Goal: Task Accomplishment & Management: Complete application form

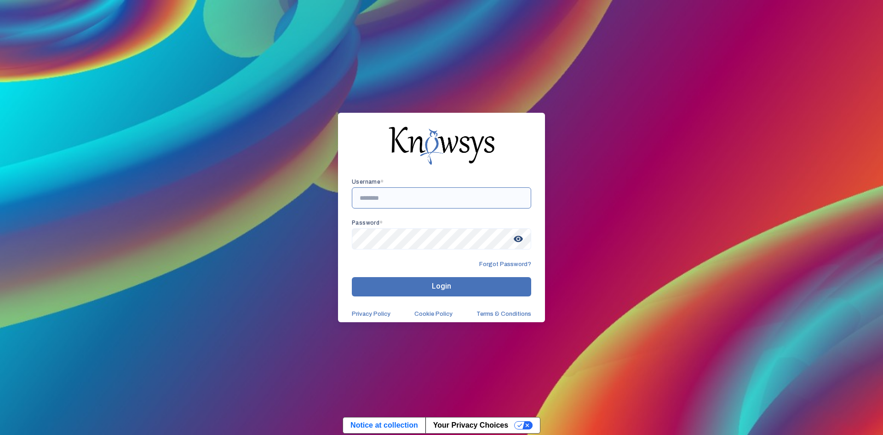
click at [392, 201] on input "text" at bounding box center [441, 197] width 179 height 21
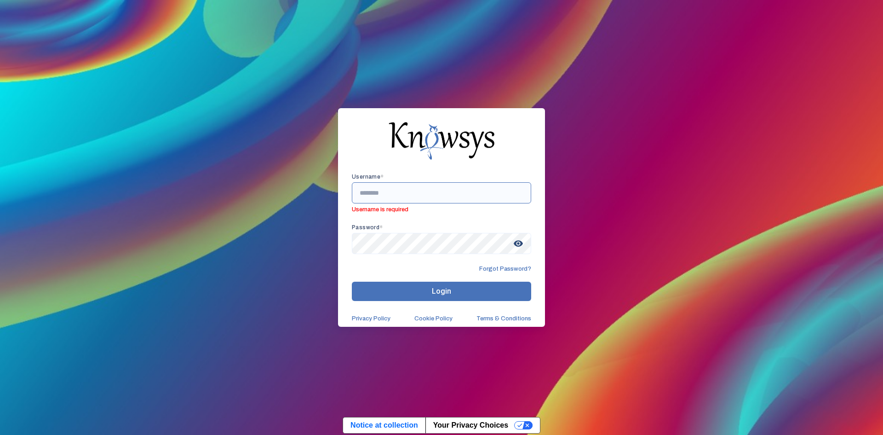
click at [405, 191] on input "text" at bounding box center [441, 192] width 179 height 21
click at [377, 198] on input "text" at bounding box center [441, 192] width 179 height 21
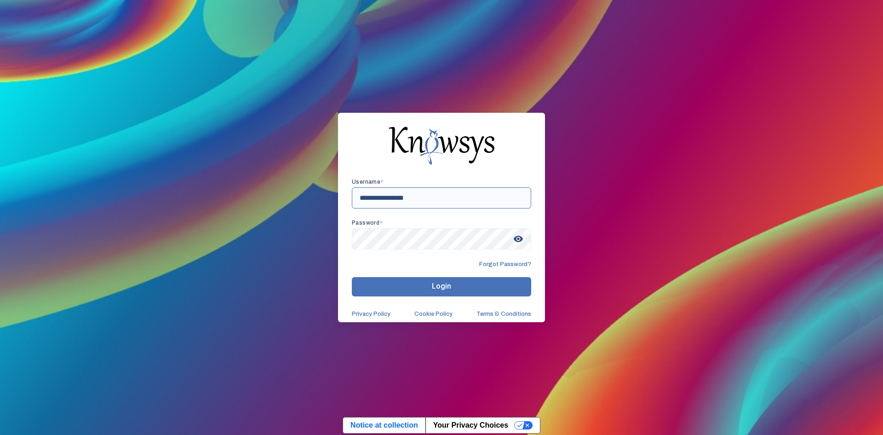
type input "**********"
click at [471, 291] on button "Login" at bounding box center [441, 286] width 179 height 19
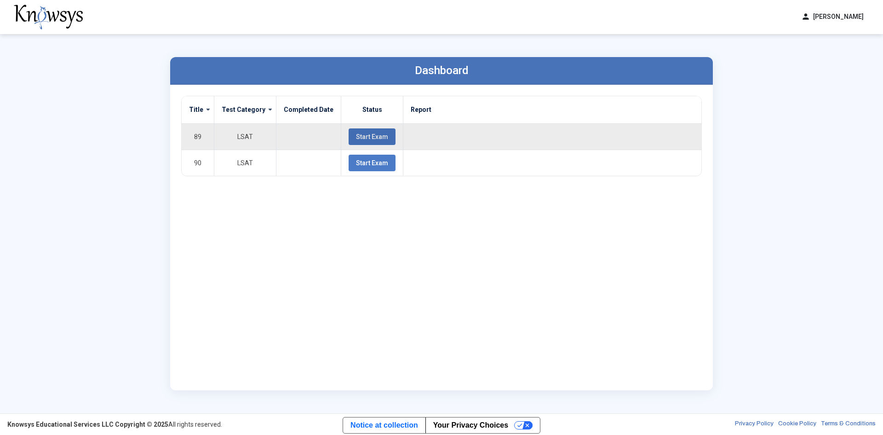
click at [353, 128] on button "Start Exam" at bounding box center [372, 136] width 47 height 17
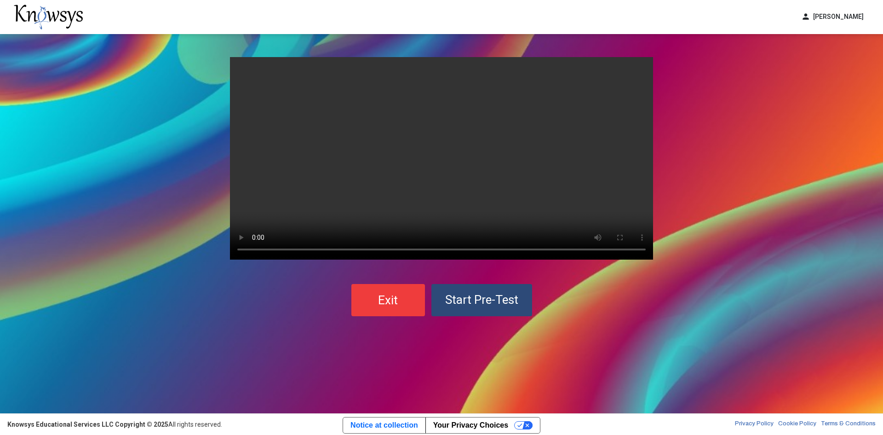
click at [469, 300] on span "Start Pre-Test" at bounding box center [481, 300] width 73 height 14
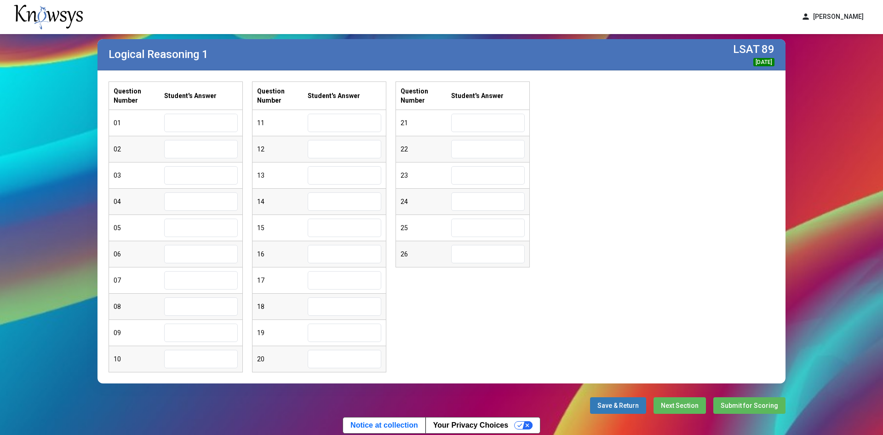
scroll to position [30, 0]
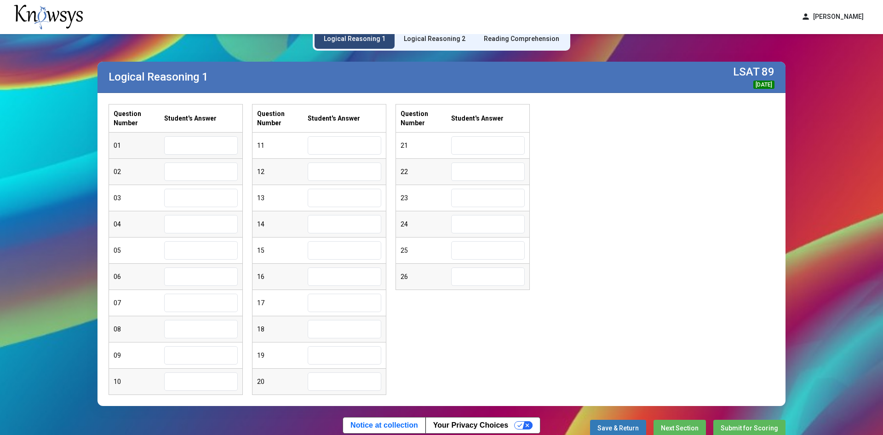
click at [188, 140] on input "text" at bounding box center [201, 145] width 74 height 18
type input "*"
click at [196, 164] on input "text" at bounding box center [201, 171] width 74 height 18
type input "*"
click at [196, 192] on input "text" at bounding box center [201, 198] width 74 height 18
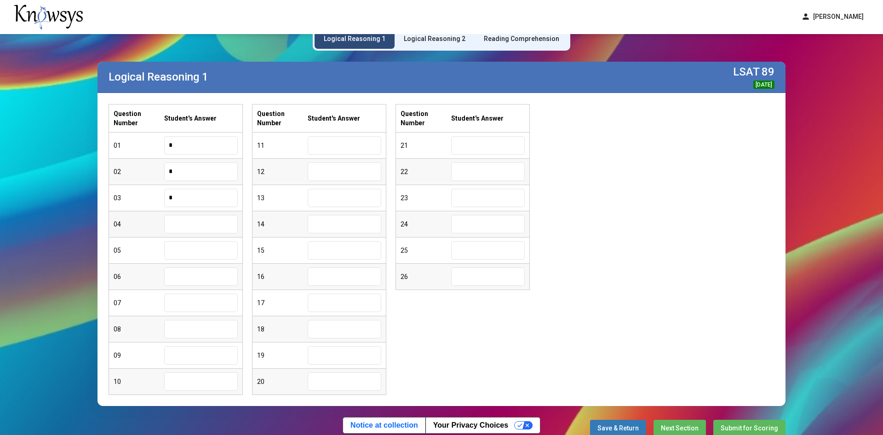
type input "*"
click at [212, 221] on input "text" at bounding box center [201, 224] width 74 height 18
type input "*"
click at [213, 248] on input "text" at bounding box center [201, 250] width 74 height 18
type input "*"
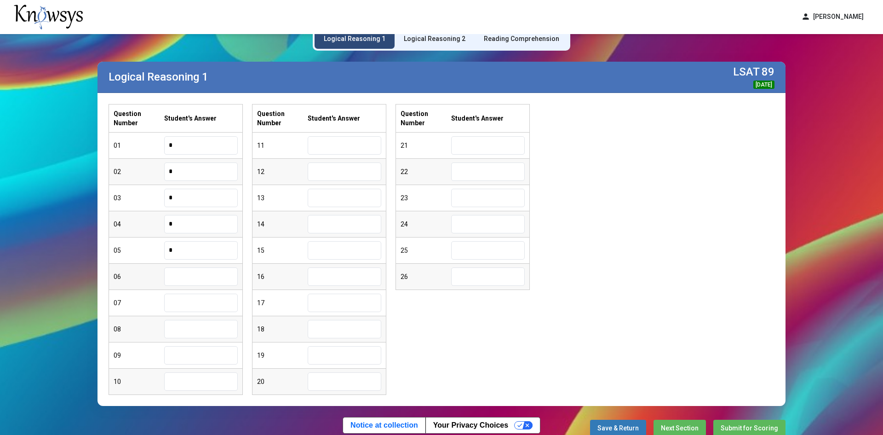
click at [210, 275] on input "text" at bounding box center [201, 276] width 74 height 18
type input "*"
click at [211, 297] on input "text" at bounding box center [201, 303] width 74 height 18
type input "*"
click at [209, 330] on input "text" at bounding box center [201, 329] width 74 height 18
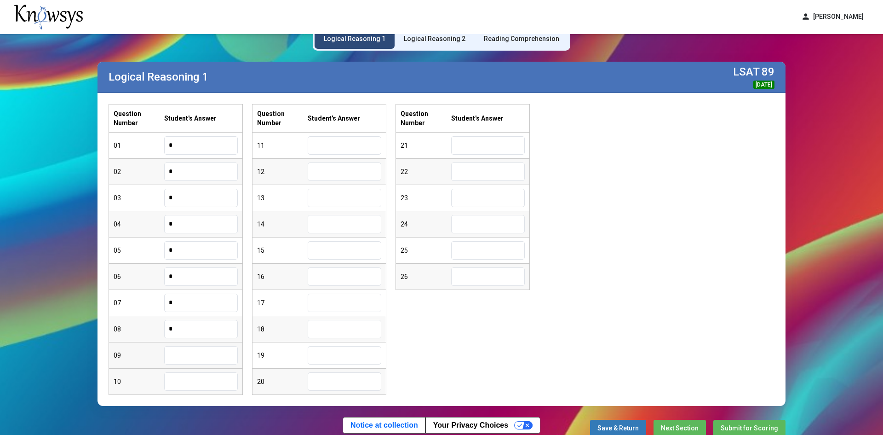
type input "*"
click at [194, 359] on input "text" at bounding box center [201, 355] width 74 height 18
type input "*"
click at [209, 383] on input "text" at bounding box center [201, 381] width 74 height 18
type input "*"
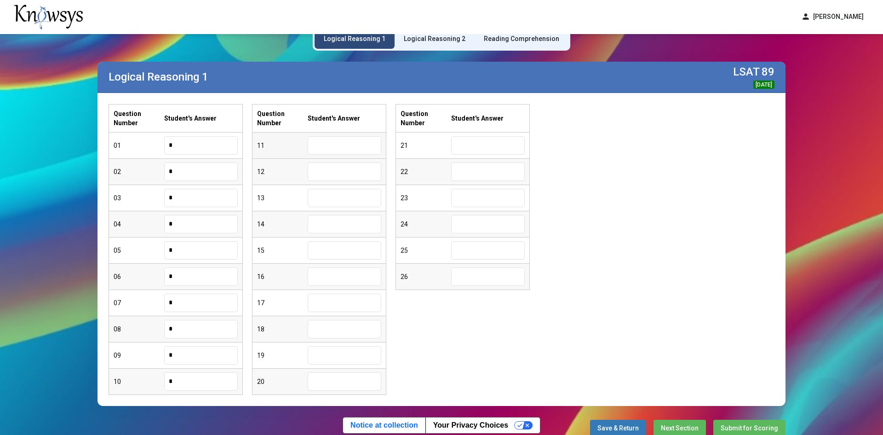
click at [359, 140] on input "text" at bounding box center [345, 145] width 74 height 18
type input "*"
click at [358, 167] on input "text" at bounding box center [345, 171] width 74 height 18
type input "*"
click at [367, 200] on input "text" at bounding box center [345, 198] width 74 height 18
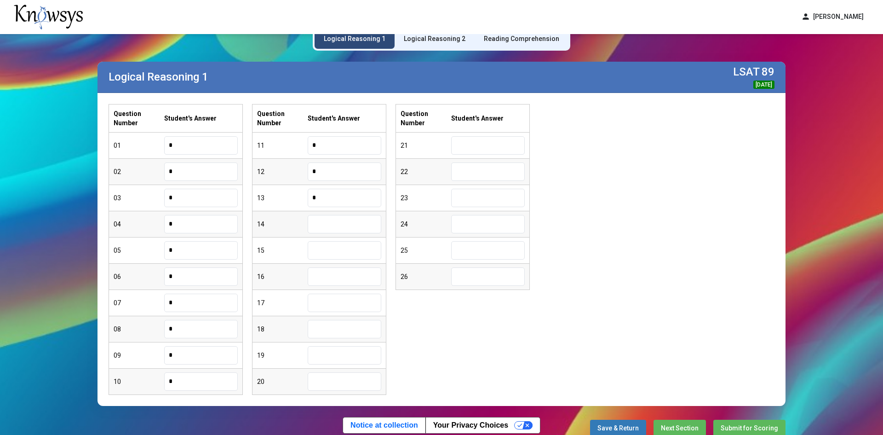
type input "*"
click at [362, 221] on input "text" at bounding box center [345, 224] width 74 height 18
type input "*"
click at [357, 261] on div "15" at bounding box center [319, 250] width 133 height 26
click at [357, 252] on input "text" at bounding box center [345, 250] width 74 height 18
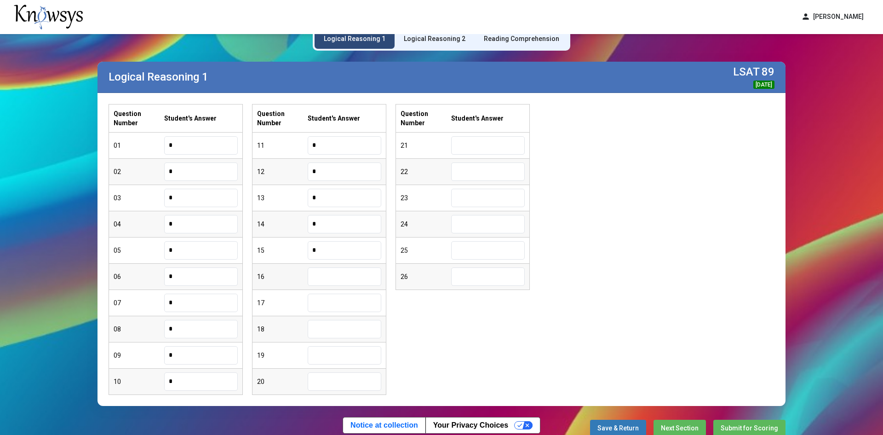
type input "*"
click at [351, 271] on input "text" at bounding box center [345, 276] width 74 height 18
type input "*"
click at [340, 308] on input "text" at bounding box center [345, 303] width 74 height 18
type input "*"
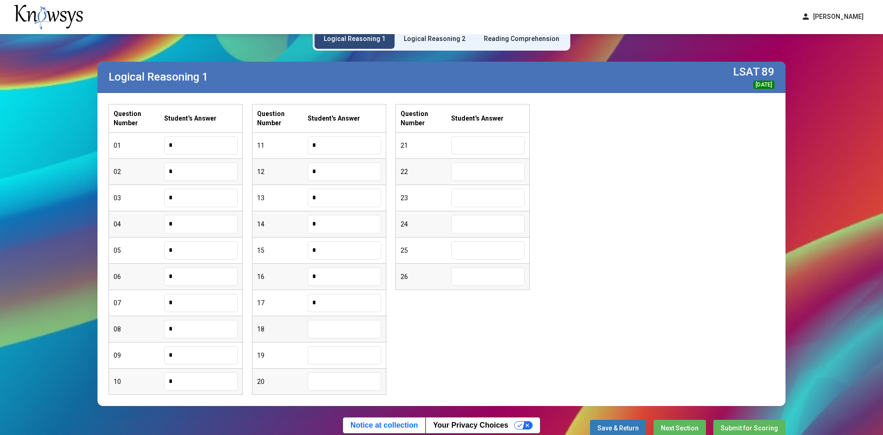
click at [343, 321] on input "text" at bounding box center [345, 329] width 74 height 18
type input "*"
click at [328, 351] on input "text" at bounding box center [345, 355] width 74 height 18
type input "*"
click at [333, 380] on input "text" at bounding box center [345, 381] width 74 height 18
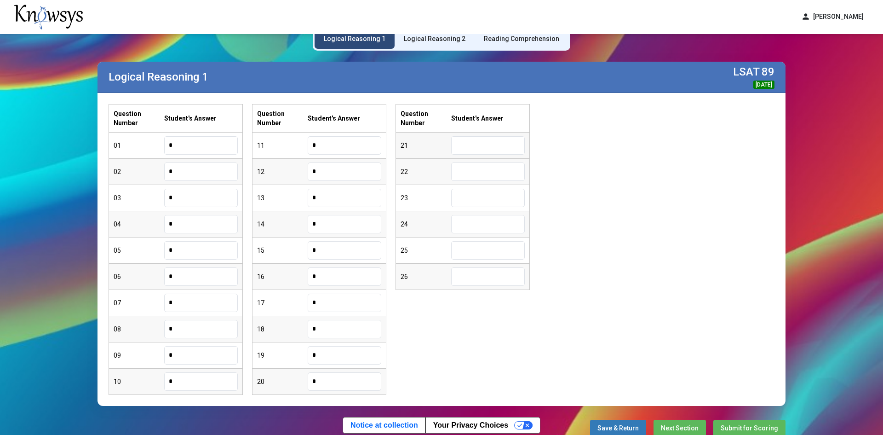
type input "*"
click at [496, 148] on input "text" at bounding box center [488, 145] width 74 height 18
type input "*"
click at [480, 174] on input "text" at bounding box center [488, 171] width 74 height 18
type input "*"
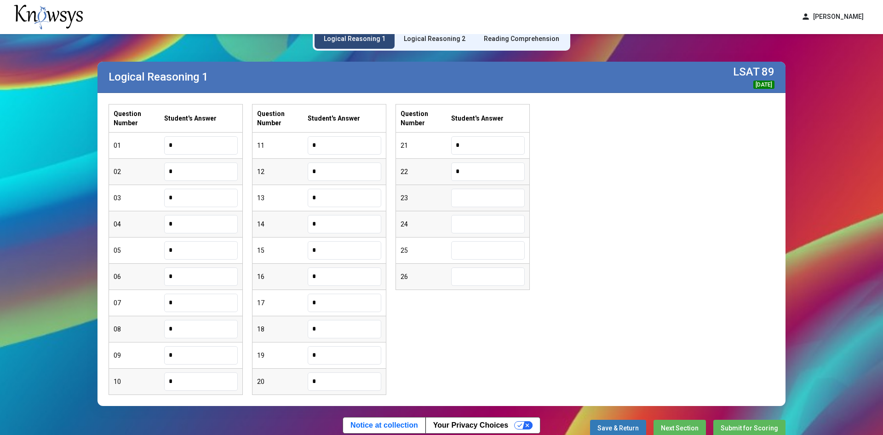
click at [483, 203] on input "text" at bounding box center [488, 198] width 74 height 18
type input "*"
click at [483, 219] on input "text" at bounding box center [488, 224] width 74 height 18
type input "*"
click at [500, 244] on input "text" at bounding box center [488, 250] width 74 height 18
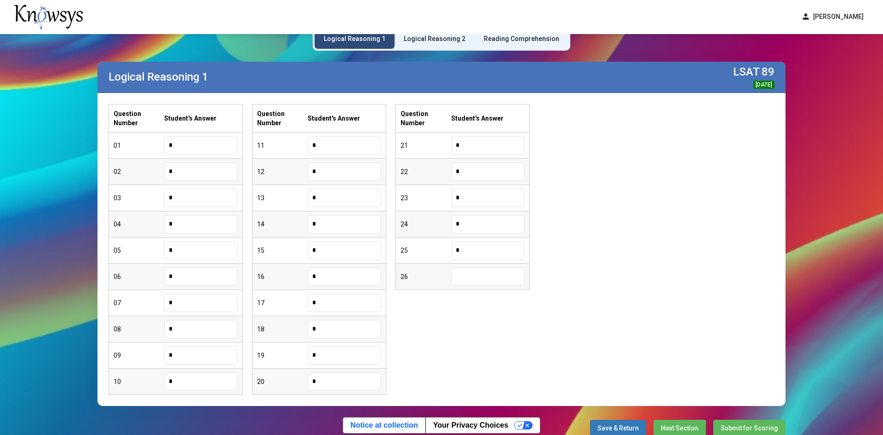
type input "*"
click at [504, 270] on input "text" at bounding box center [488, 276] width 74 height 18
type input "*"
click at [631, 246] on div "Question Number Student's Answer 01 * 02 * 03 * 04 * 05 * 06 * 07 * 08 * 09 * 1…" at bounding box center [442, 249] width 666 height 291
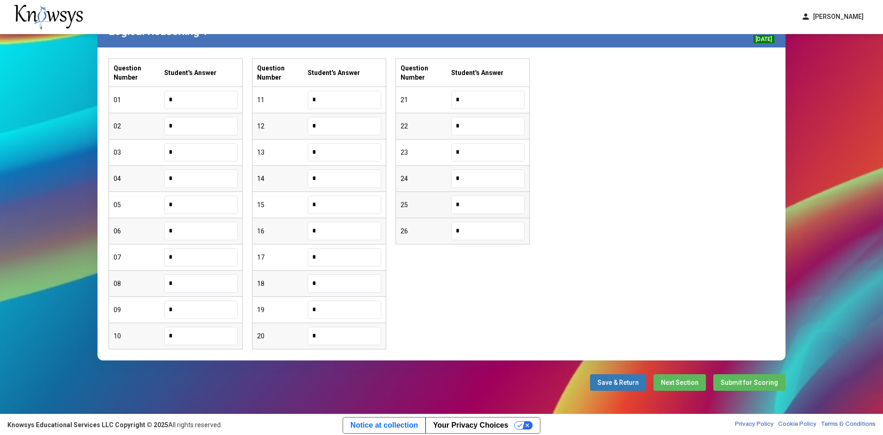
scroll to position [76, 0]
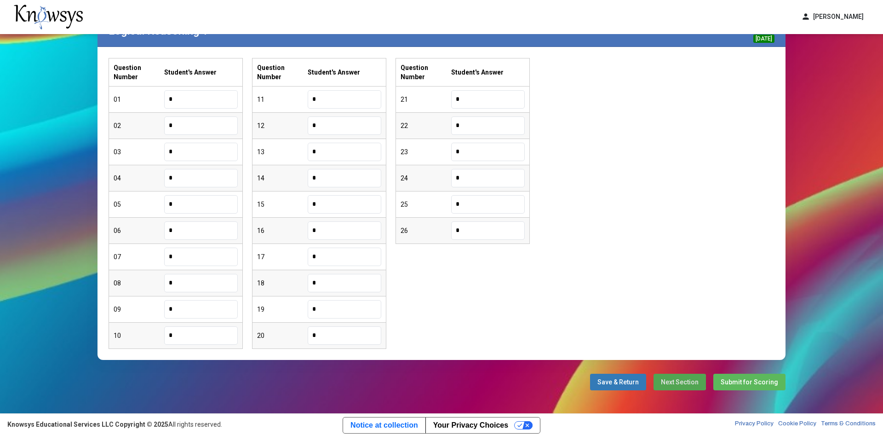
click at [676, 381] on span "Next Section" at bounding box center [680, 381] width 38 height 7
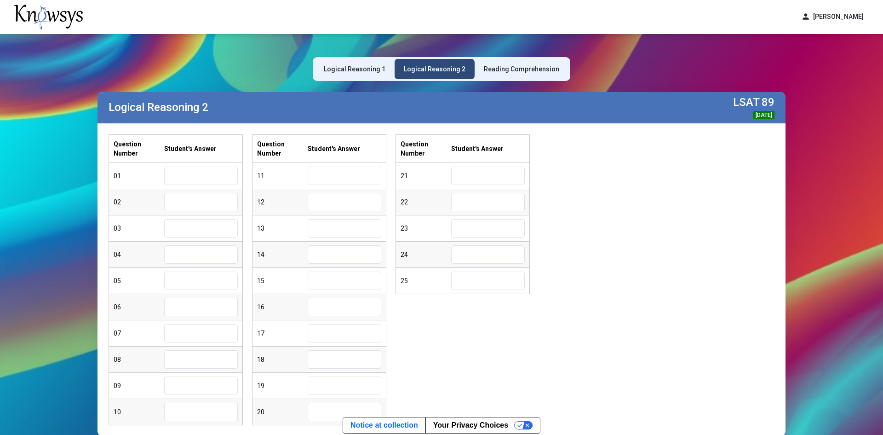
scroll to position [76, 0]
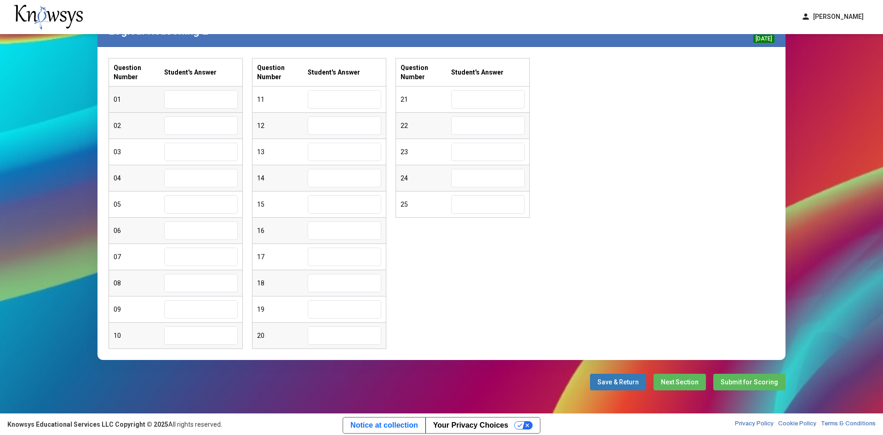
click at [203, 98] on input "text" at bounding box center [201, 99] width 74 height 18
type input "*"
click at [226, 128] on input "text" at bounding box center [201, 125] width 74 height 18
click at [225, 114] on div "02" at bounding box center [175, 126] width 133 height 26
click at [227, 100] on input "*" at bounding box center [201, 99] width 74 height 18
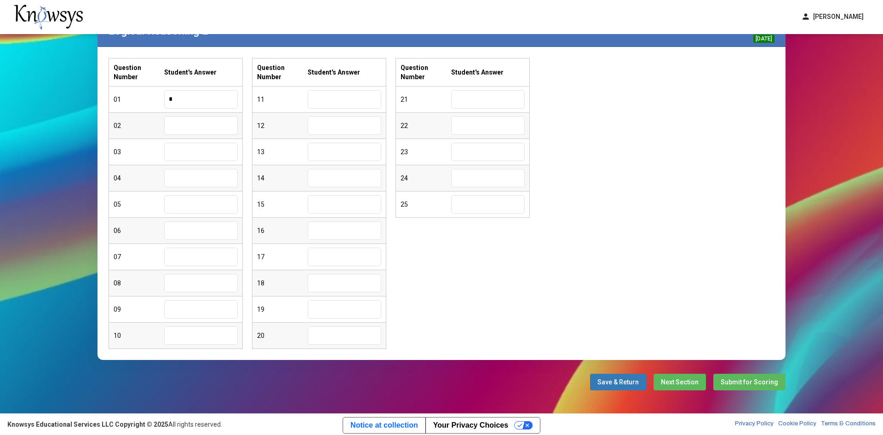
type input "*"
click at [201, 128] on input "text" at bounding box center [201, 125] width 74 height 18
type input "*"
click at [207, 160] on input "text" at bounding box center [201, 152] width 74 height 18
type input "*"
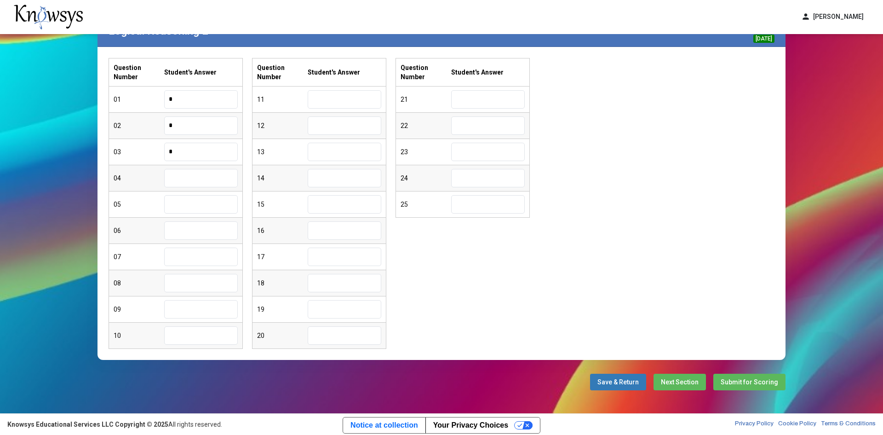
click at [205, 171] on input "text" at bounding box center [201, 178] width 74 height 18
type input "*"
click at [231, 208] on input "text" at bounding box center [201, 204] width 74 height 18
type input "*"
click at [214, 224] on input "text" at bounding box center [201, 230] width 74 height 18
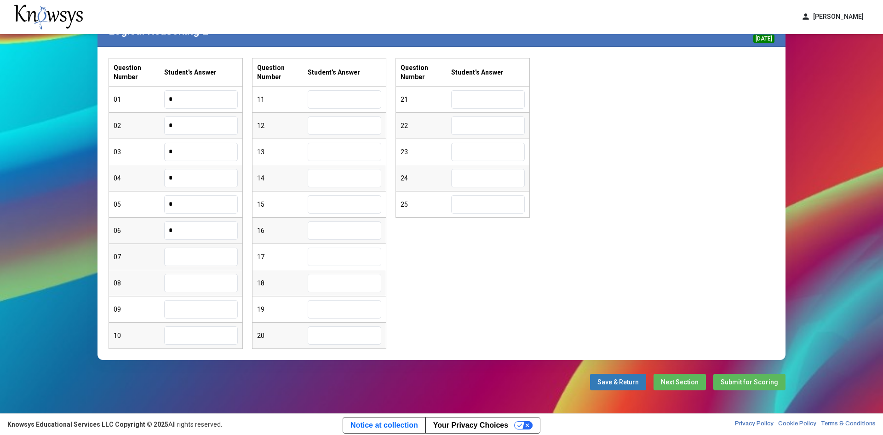
type input "*"
click at [210, 254] on input "text" at bounding box center [201, 256] width 74 height 18
type input "*"
click at [196, 289] on input "text" at bounding box center [201, 283] width 74 height 18
type input "*"
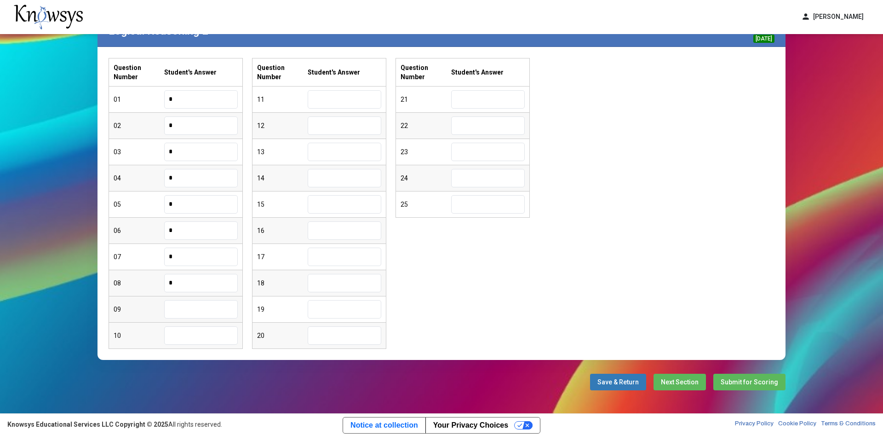
click at [194, 305] on input "text" at bounding box center [201, 309] width 74 height 18
type input "*"
click at [196, 339] on input "text" at bounding box center [201, 335] width 74 height 18
type input "*"
click at [370, 102] on input "text" at bounding box center [345, 99] width 74 height 18
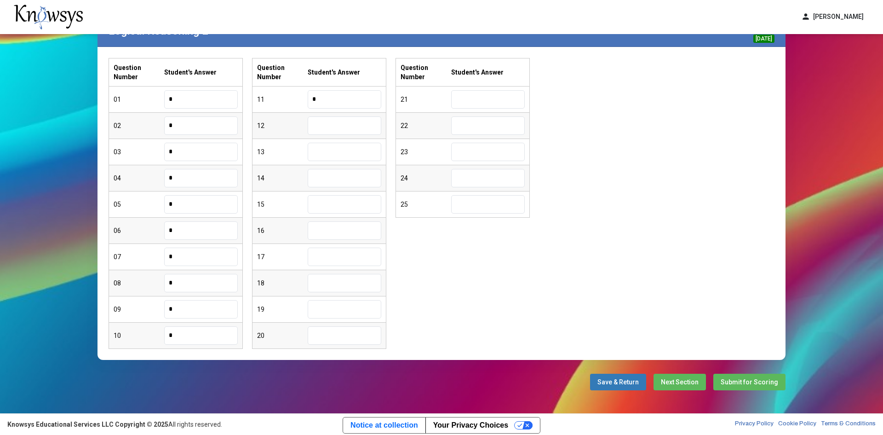
type input "*"
click at [360, 117] on input "text" at bounding box center [345, 125] width 74 height 18
type input "*"
click at [380, 152] on input "text" at bounding box center [345, 152] width 74 height 18
type input "*"
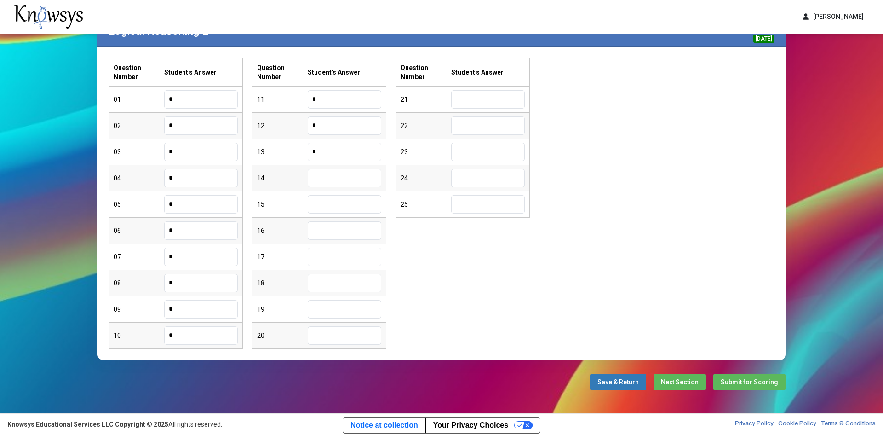
click at [334, 170] on input "text" at bounding box center [345, 178] width 74 height 18
type input "*"
click at [326, 198] on input "text" at bounding box center [345, 204] width 74 height 18
type input "*"
click at [323, 235] on input "text" at bounding box center [345, 230] width 74 height 18
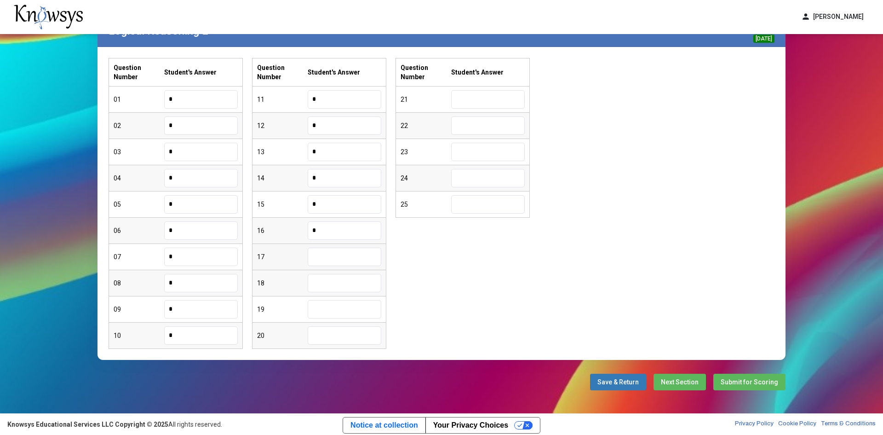
type input "*"
click at [326, 252] on input "text" at bounding box center [345, 256] width 74 height 18
type input "*"
click at [330, 278] on input "text" at bounding box center [345, 283] width 74 height 18
type input "*"
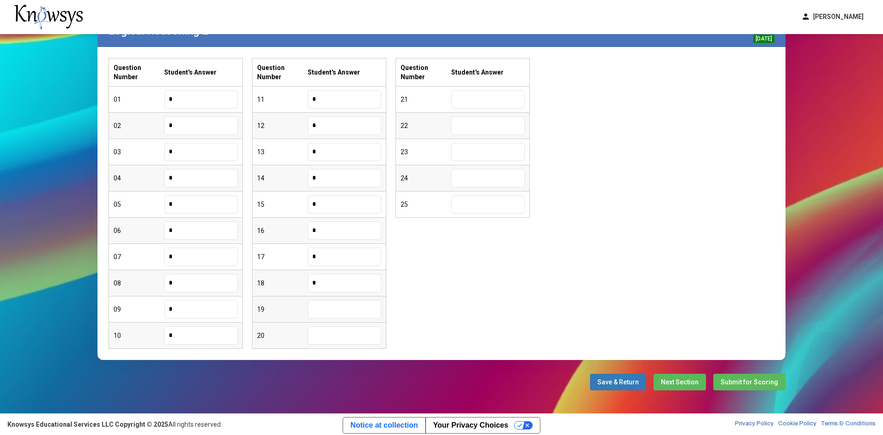
click at [329, 304] on input "text" at bounding box center [345, 309] width 74 height 18
type input "*"
click at [325, 343] on input "text" at bounding box center [345, 335] width 74 height 18
type input "*"
click at [495, 100] on input "text" at bounding box center [488, 99] width 74 height 18
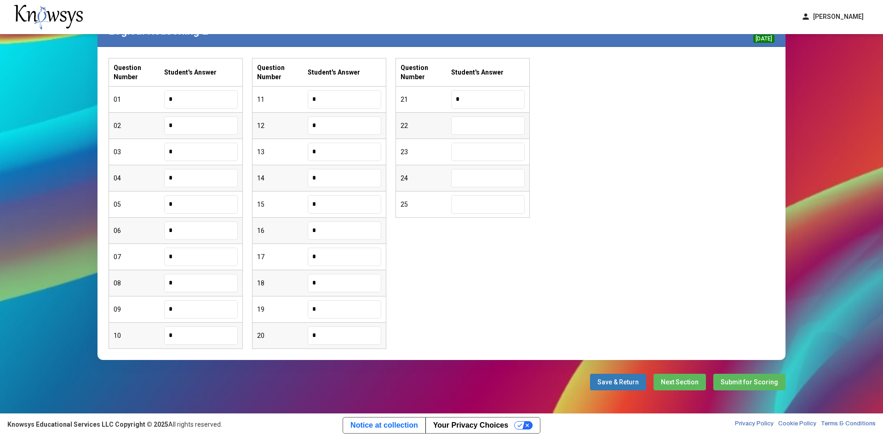
type input "*"
click at [487, 126] on input "text" at bounding box center [488, 125] width 74 height 18
type input "*"
click at [478, 144] on input "text" at bounding box center [488, 152] width 74 height 18
type input "*"
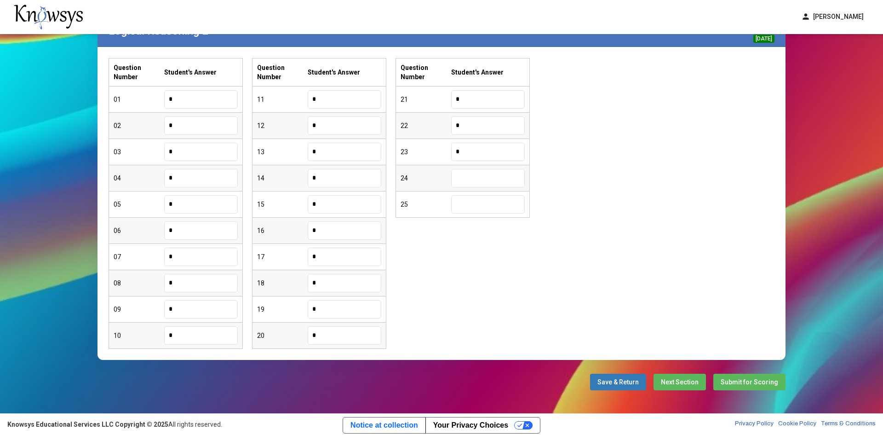
click at [470, 167] on div "24" at bounding box center [462, 178] width 133 height 26
click at [470, 174] on input "text" at bounding box center [488, 178] width 74 height 18
type input "*"
click at [476, 205] on input "text" at bounding box center [488, 204] width 74 height 18
type input "*"
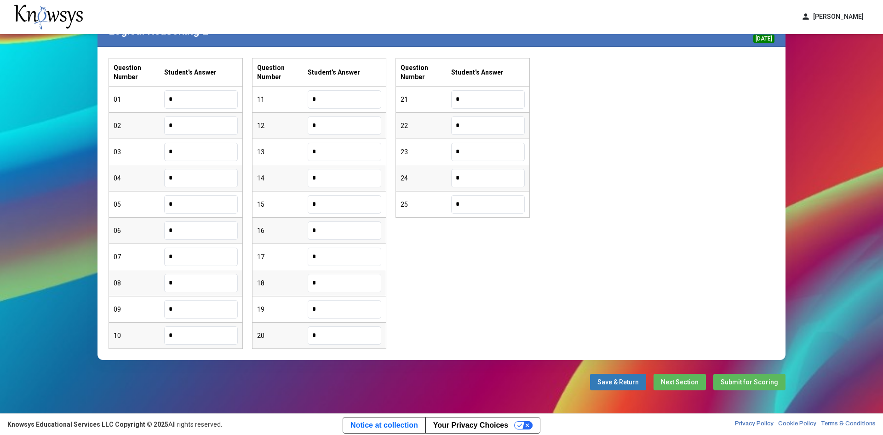
click at [688, 376] on button "Next Section" at bounding box center [680, 382] width 52 height 17
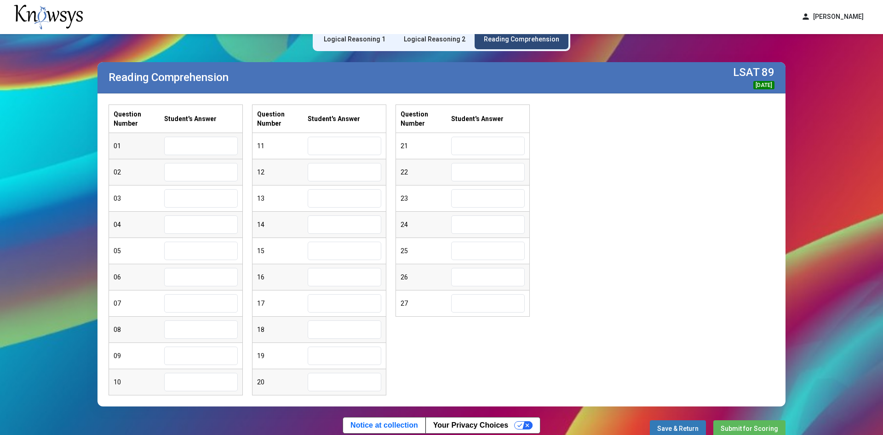
scroll to position [46, 0]
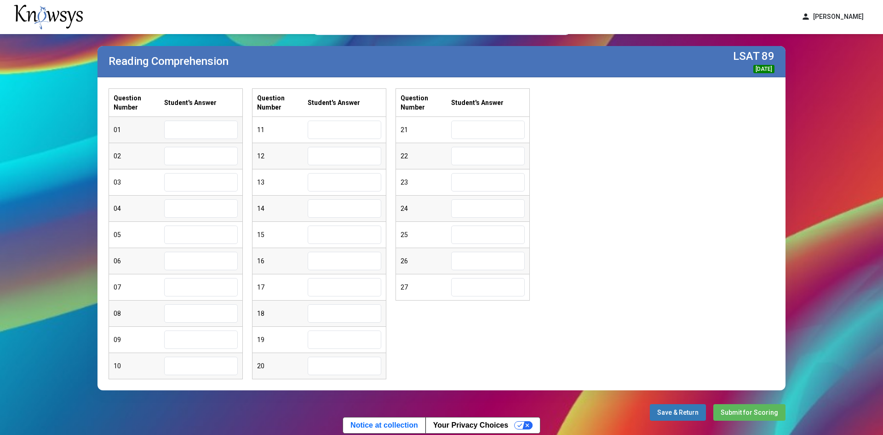
click at [218, 134] on input "text" at bounding box center [201, 130] width 74 height 18
type input "*"
click at [220, 148] on input "text" at bounding box center [201, 156] width 74 height 18
type input "*"
click at [212, 177] on input "text" at bounding box center [201, 182] width 74 height 18
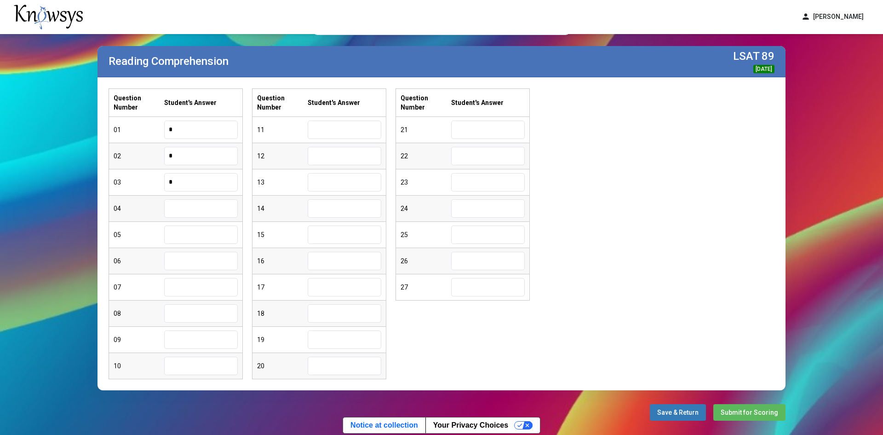
type input "*"
click at [213, 207] on input "text" at bounding box center [201, 208] width 74 height 18
type input "*"
click at [211, 228] on input "text" at bounding box center [201, 234] width 74 height 18
type input "*"
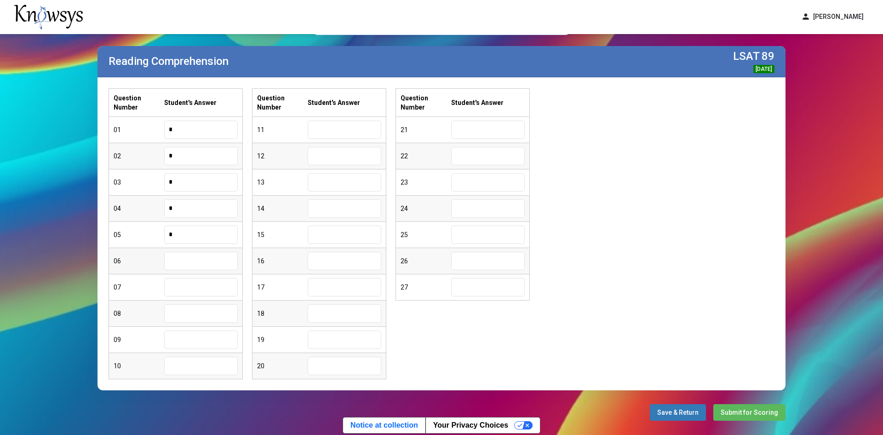
click at [234, 261] on input "text" at bounding box center [201, 261] width 74 height 18
type input "*"
click at [218, 288] on input "text" at bounding box center [201, 287] width 74 height 18
type input "*"
click at [204, 315] on input "text" at bounding box center [201, 313] width 74 height 18
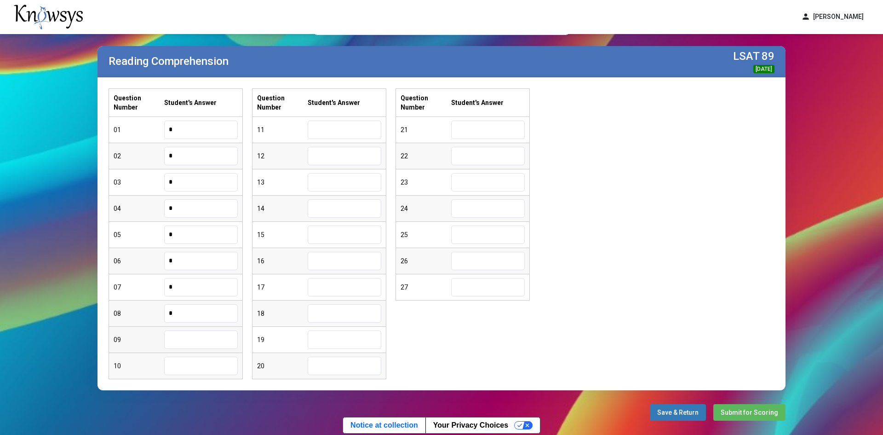
type input "*"
click at [187, 334] on input "text" at bounding box center [201, 339] width 74 height 18
type input "*"
click at [186, 381] on div "Question Number Student's Answer 01 * 02 * 03 * 04 * 05 * 06 * 07 * 08 * 09 * 1…" at bounding box center [442, 233] width 688 height 313
click at [195, 367] on input "text" at bounding box center [201, 366] width 74 height 18
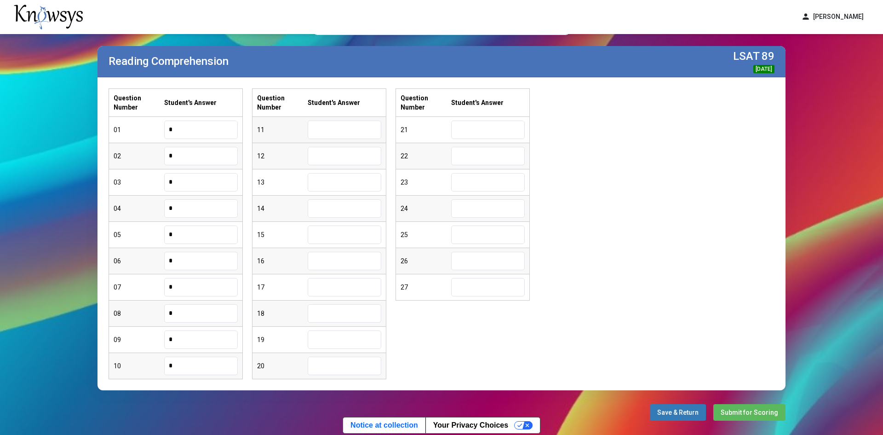
type input "*"
click at [368, 137] on input "text" at bounding box center [345, 130] width 74 height 18
type input "*"
click at [356, 156] on input "text" at bounding box center [345, 156] width 74 height 18
type input "*"
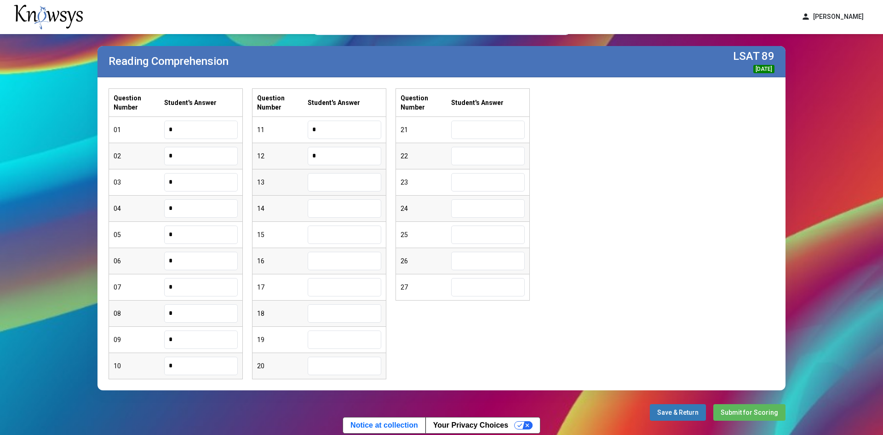
click at [341, 186] on input "text" at bounding box center [345, 182] width 74 height 18
type input "*"
click at [336, 207] on input "text" at bounding box center [345, 208] width 74 height 18
type input "*"
click at [330, 237] on input "text" at bounding box center [345, 234] width 74 height 18
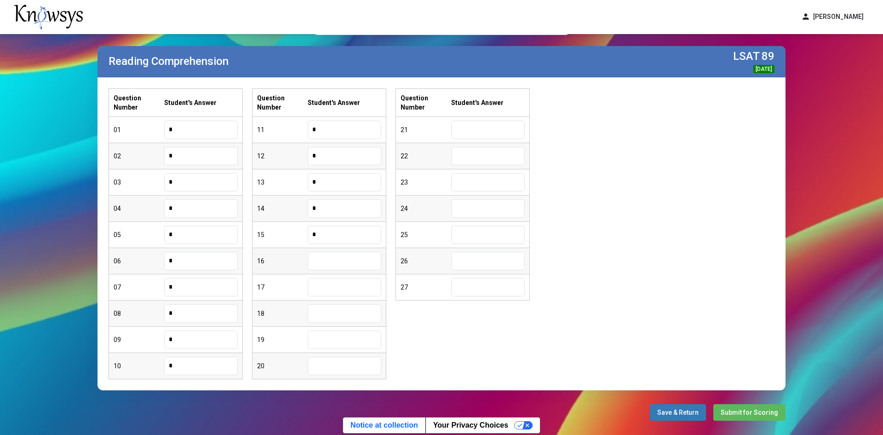
type input "*"
click at [329, 265] on input "text" at bounding box center [345, 261] width 74 height 18
type input "*"
click at [318, 289] on input "text" at bounding box center [345, 287] width 74 height 18
type input "*"
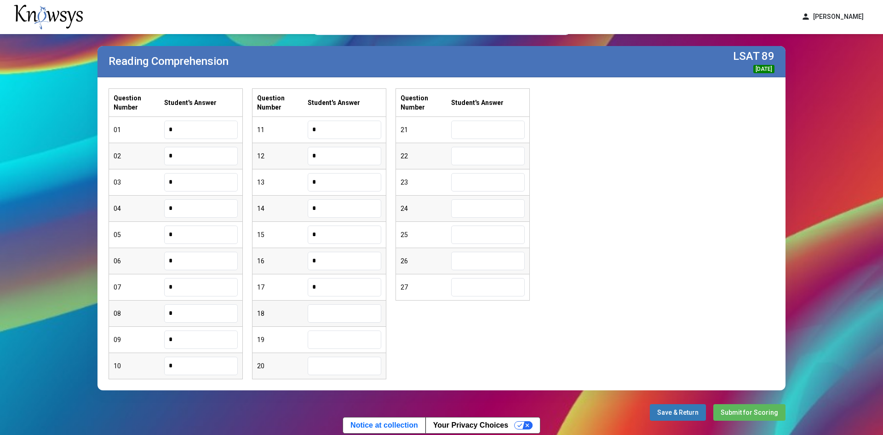
click at [321, 312] on input "text" at bounding box center [345, 313] width 74 height 18
type input "*"
click at [324, 343] on input "text" at bounding box center [345, 339] width 74 height 18
type input "*"
click at [321, 366] on input "text" at bounding box center [345, 366] width 74 height 18
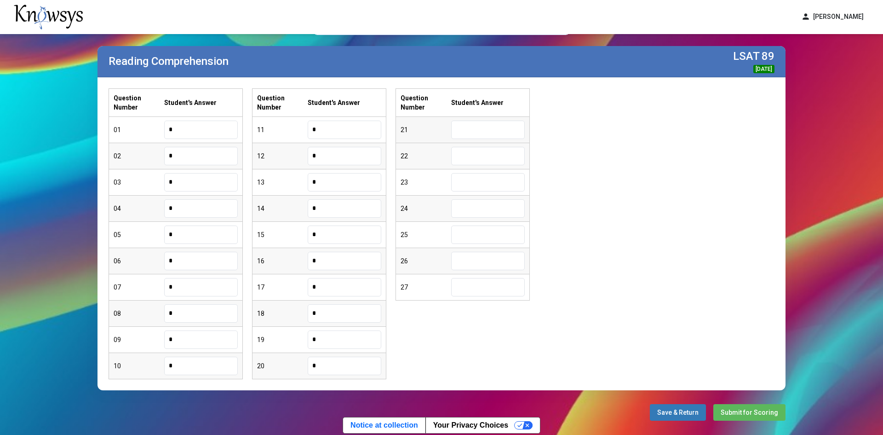
type input "*"
click at [489, 126] on input "text" at bounding box center [488, 130] width 74 height 18
type input "*"
click at [466, 149] on input "text" at bounding box center [488, 156] width 74 height 18
type input "*"
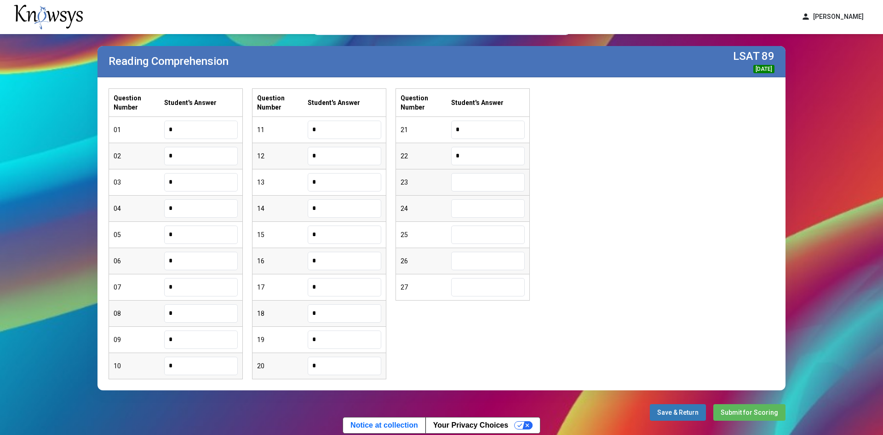
click at [479, 187] on input "text" at bounding box center [488, 182] width 74 height 18
type input "*"
click at [496, 210] on input "text" at bounding box center [488, 208] width 74 height 18
type input "*"
click at [497, 240] on input "text" at bounding box center [488, 234] width 74 height 18
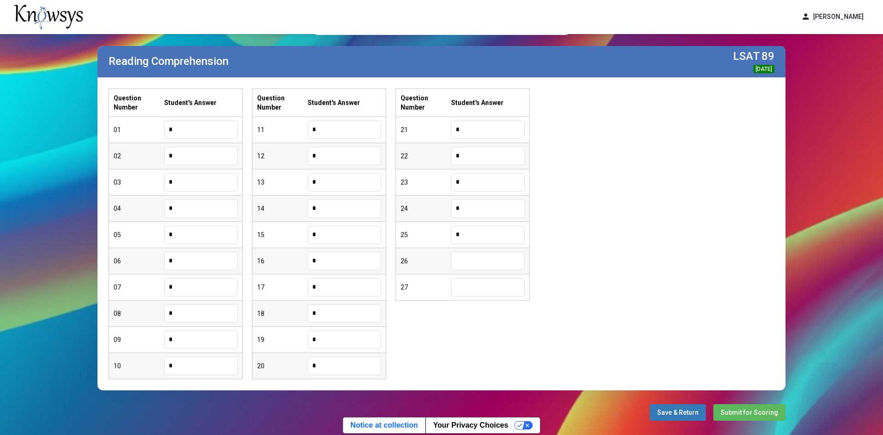
type input "*"
click at [507, 255] on input "text" at bounding box center [488, 261] width 74 height 18
type input "*"
click at [505, 290] on input "text" at bounding box center [488, 287] width 74 height 18
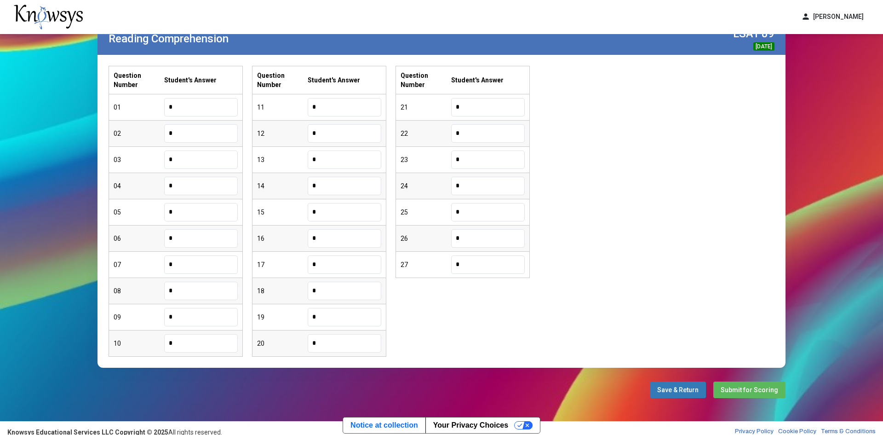
scroll to position [76, 0]
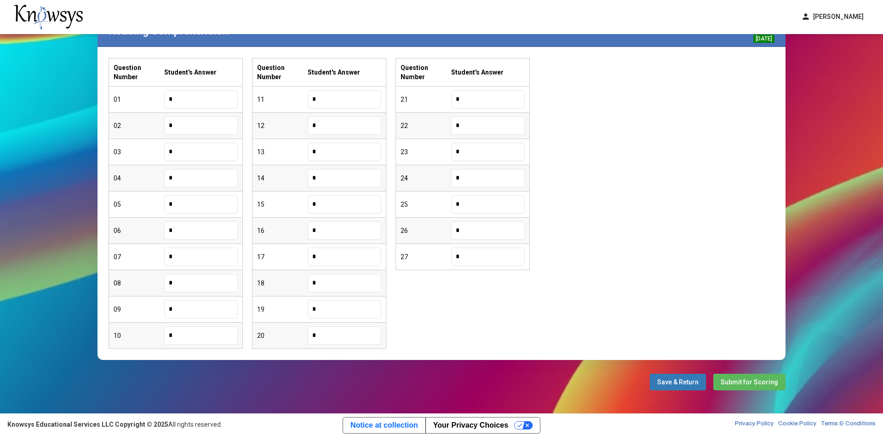
type input "*"
click at [735, 383] on span "Submit for Scoring" at bounding box center [750, 381] width 58 height 7
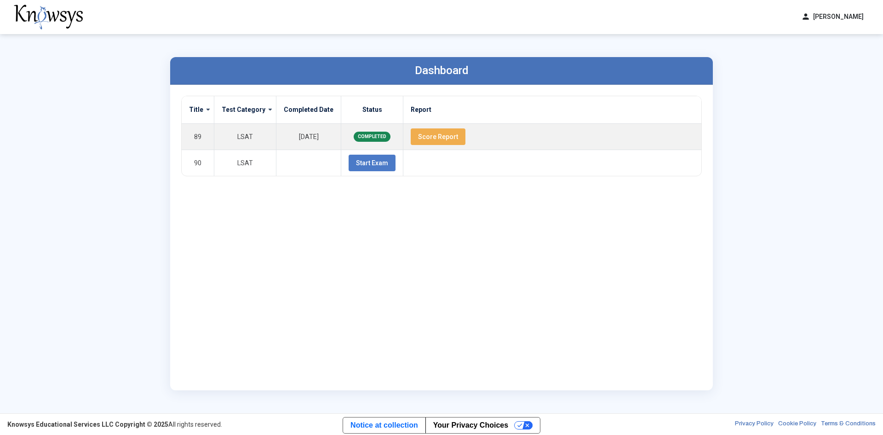
click at [819, 23] on button "person [PERSON_NAME]" at bounding box center [833, 16] width 74 height 15
click at [835, 55] on span "Log Out" at bounding box center [827, 53] width 21 height 7
